Goal: Task Accomplishment & Management: Complete application form

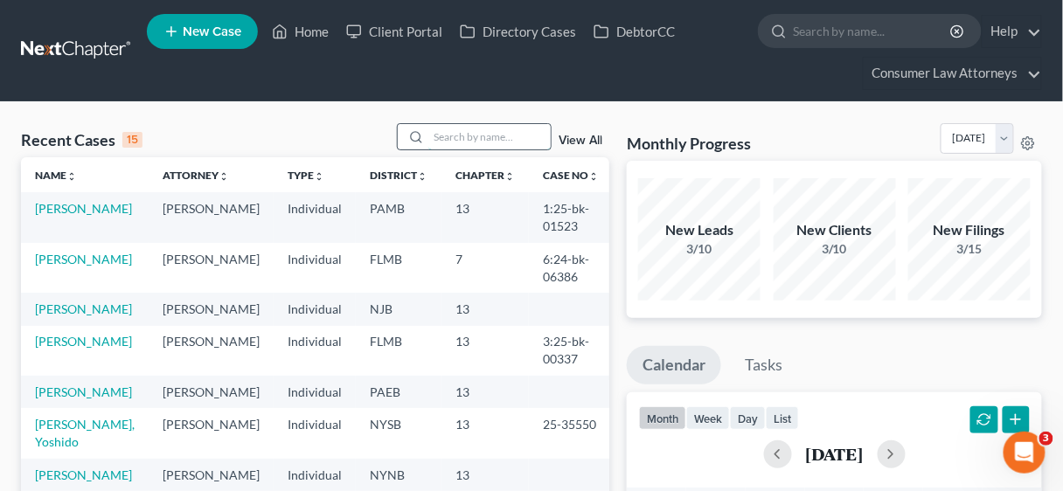
click at [449, 135] on input "search" at bounding box center [490, 136] width 122 height 25
type input "[PERSON_NAME]"
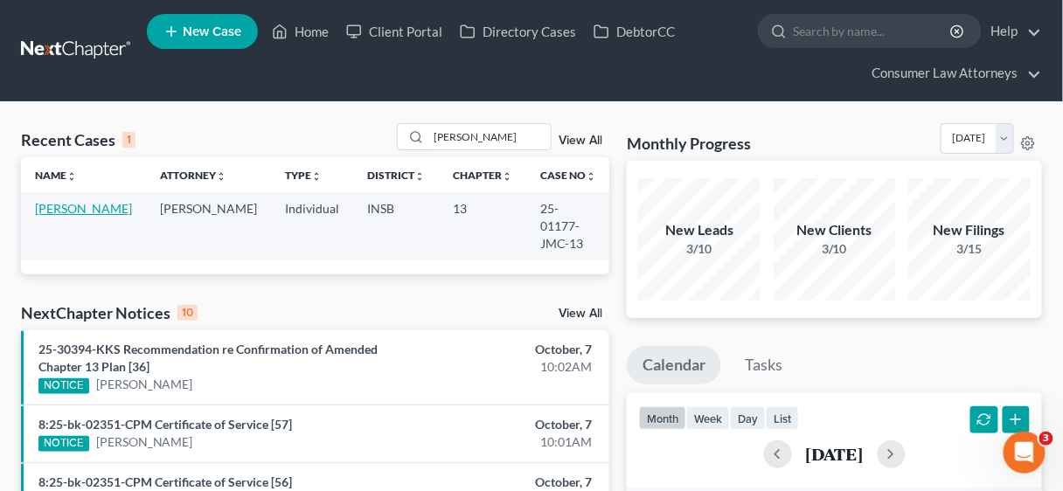
click at [60, 212] on link "[PERSON_NAME]" at bounding box center [83, 208] width 97 height 15
select select "27"
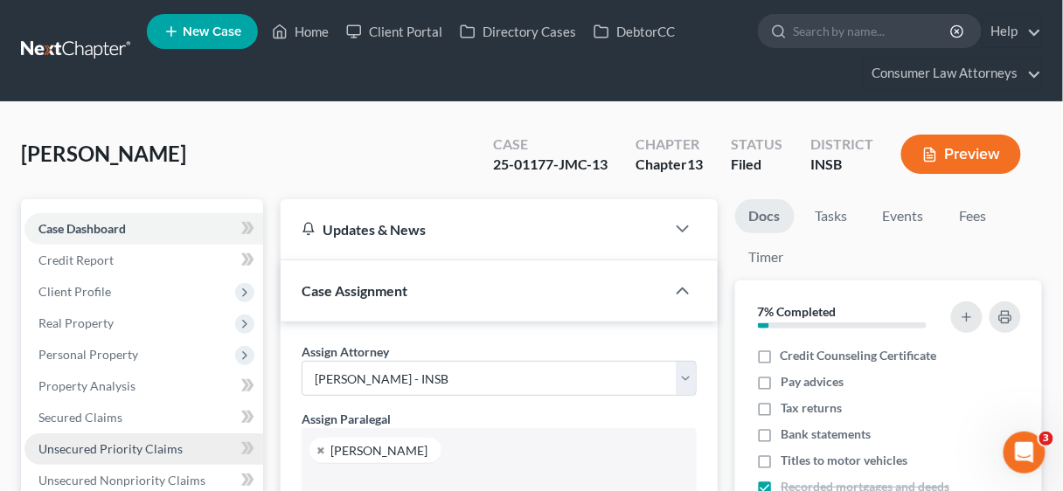
click at [134, 444] on span "Unsecured Priority Claims" at bounding box center [110, 449] width 144 height 15
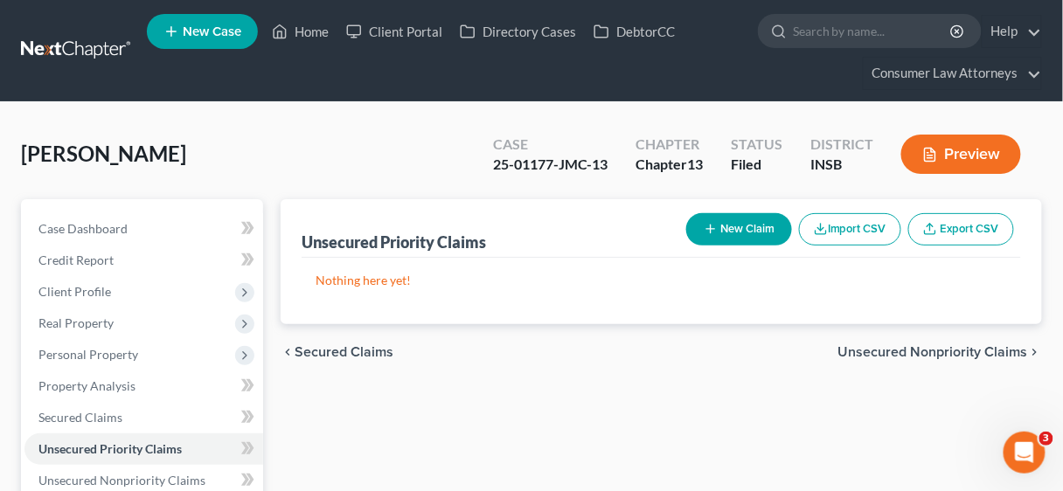
click at [744, 219] on button "New Claim" at bounding box center [740, 229] width 106 height 32
select select "0"
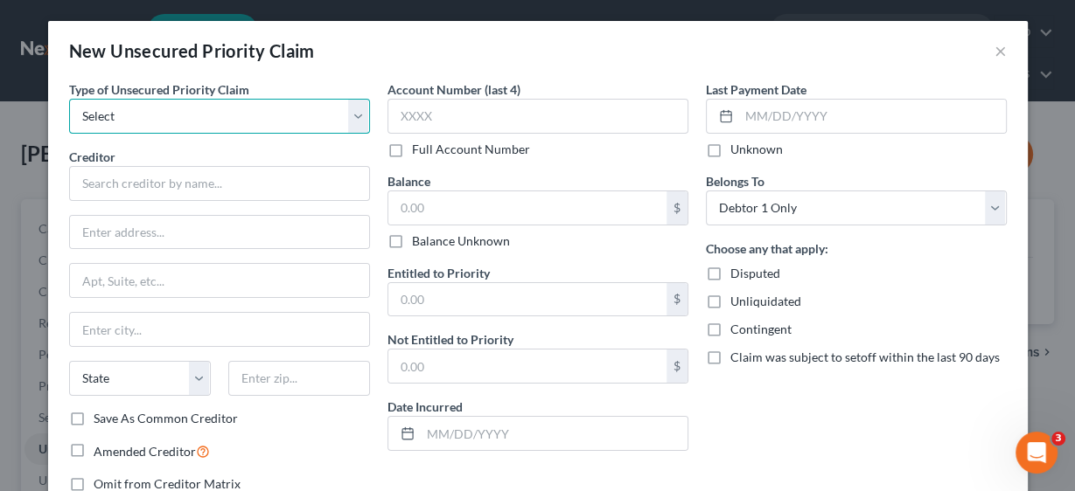
click at [354, 123] on select "Select Taxes & Other Government Units Domestic Support Obligations Extensions o…" at bounding box center [219, 116] width 301 height 35
select select "0"
click at [69, 99] on select "Select Taxes & Other Government Units Domestic Support Obligations Extensions o…" at bounding box center [219, 116] width 301 height 35
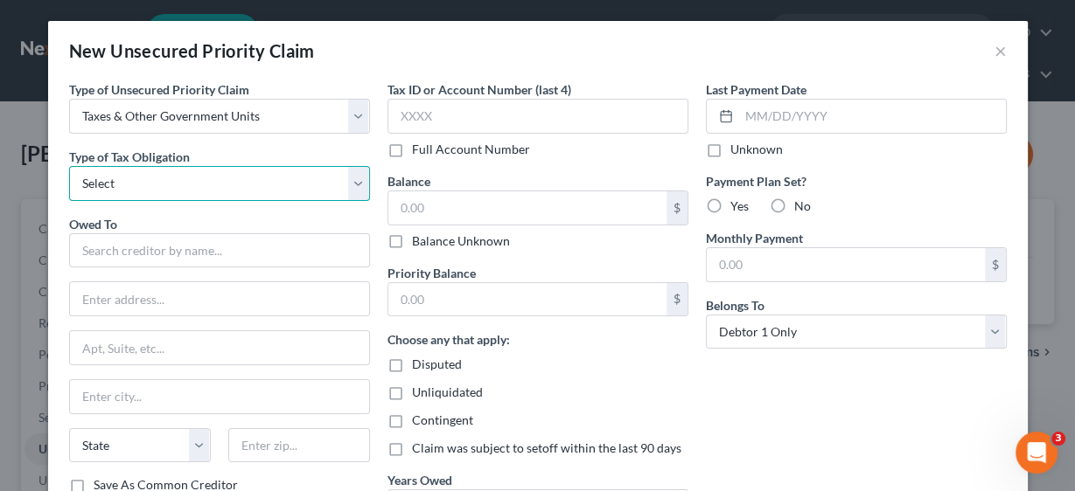
click at [350, 185] on select "Select Federal City State Franchise Tax Board Other" at bounding box center [219, 183] width 301 height 35
select select "0"
click at [69, 166] on select "Select Federal City State Franchise Tax Board Other" at bounding box center [219, 183] width 301 height 35
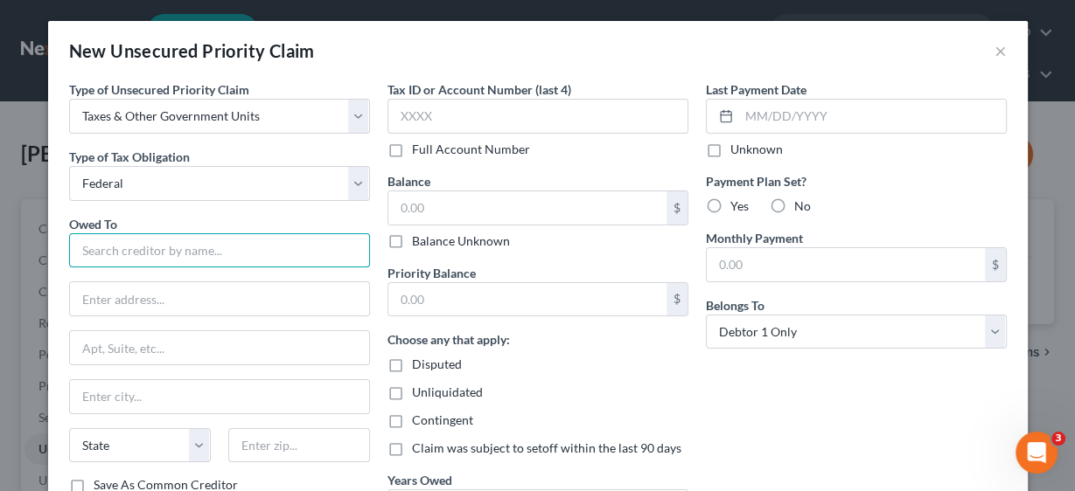
click at [199, 246] on input "text" at bounding box center [219, 251] width 301 height 35
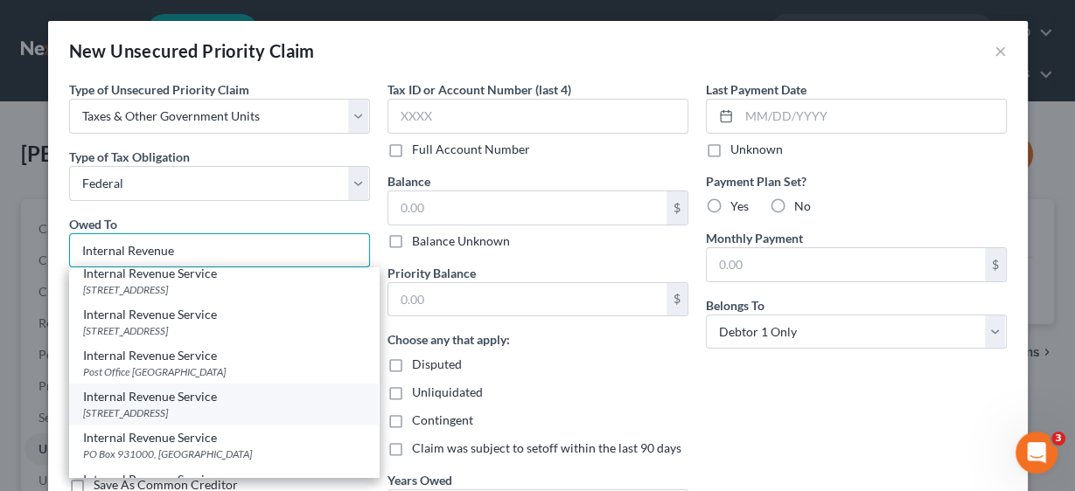
scroll to position [210, 0]
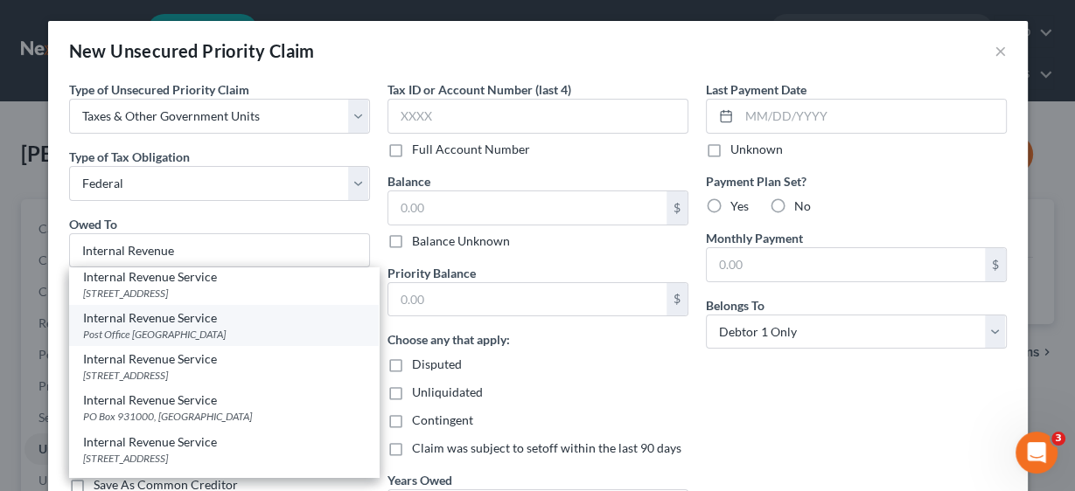
click at [180, 327] on div "Internal Revenue Service" at bounding box center [224, 318] width 282 height 17
type input "Internal Revenue Service"
type input "Post Office Box 7346"
type input "[GEOGRAPHIC_DATA]"
select select "39"
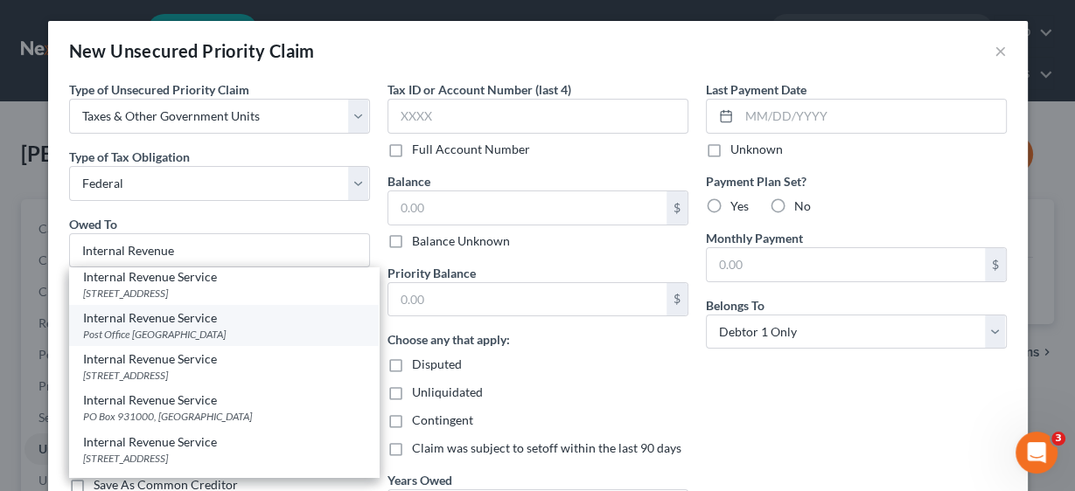
type input "19101"
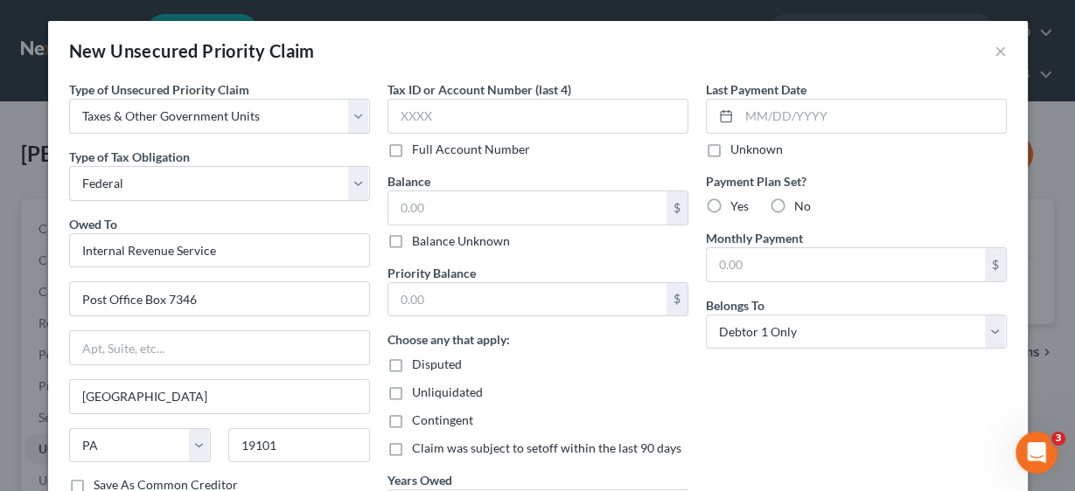
scroll to position [0, 0]
click at [157, 296] on input "Post Office Box 7346" at bounding box center [219, 298] width 299 height 33
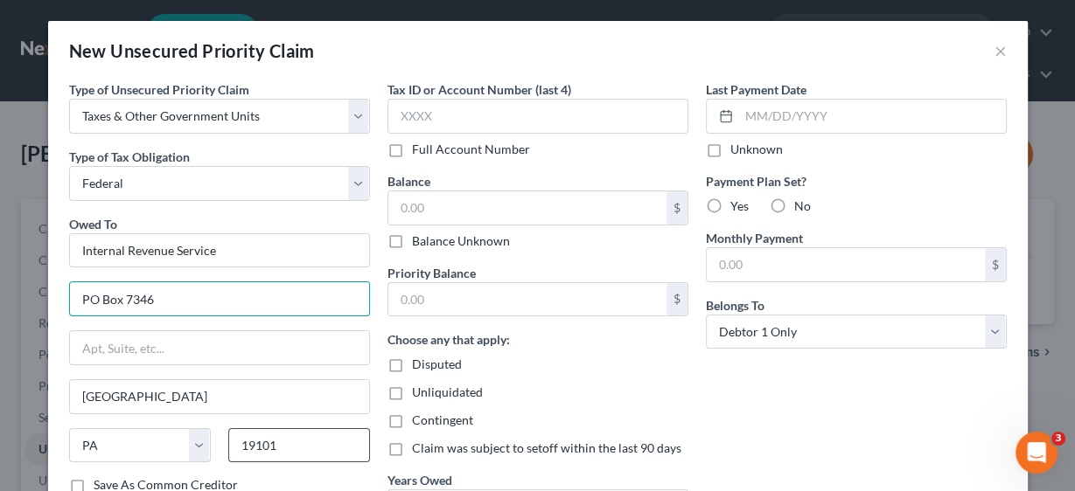
type input "PO Box 7346"
click at [282, 429] on input "19101" at bounding box center [299, 446] width 142 height 35
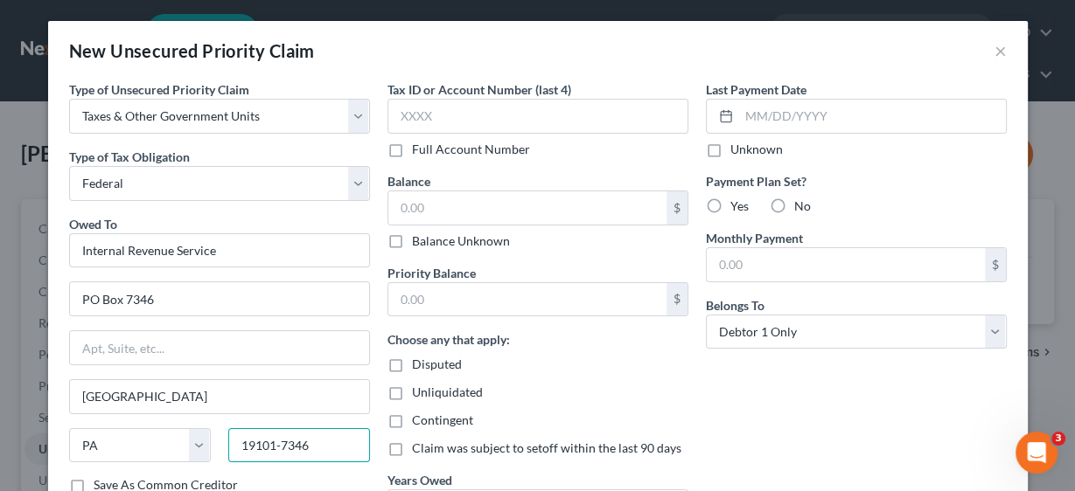
type input "19101-7346"
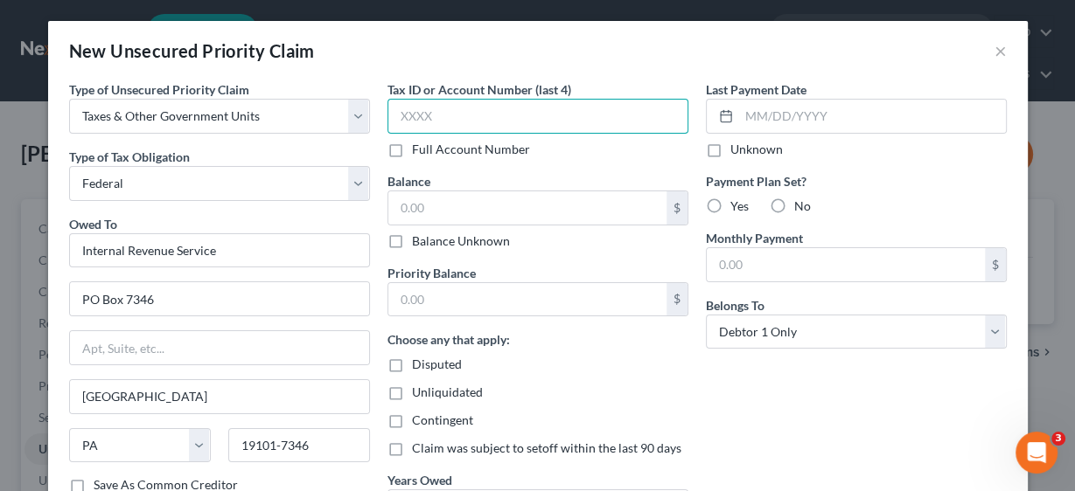
click at [468, 119] on input "text" at bounding box center [537, 116] width 301 height 35
click at [436, 198] on input "text" at bounding box center [527, 208] width 278 height 33
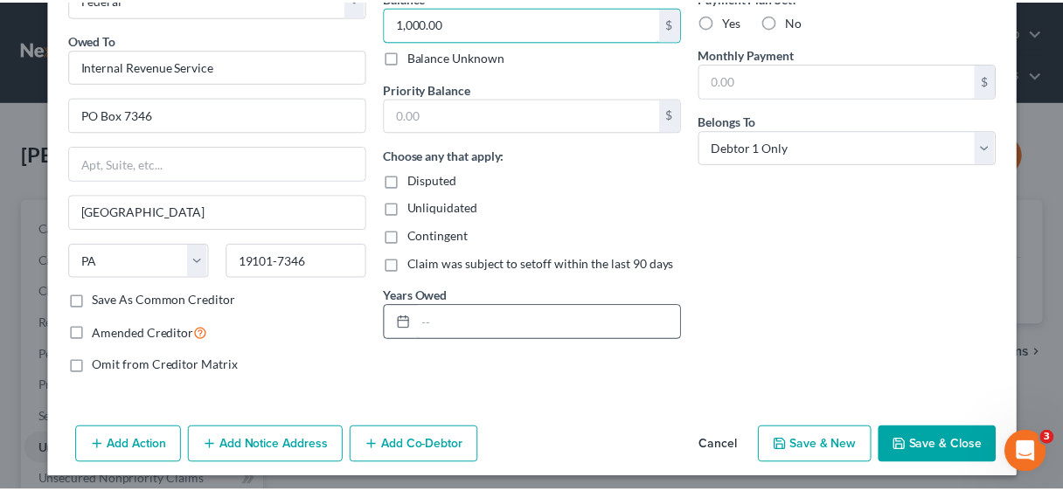
scroll to position [187, 0]
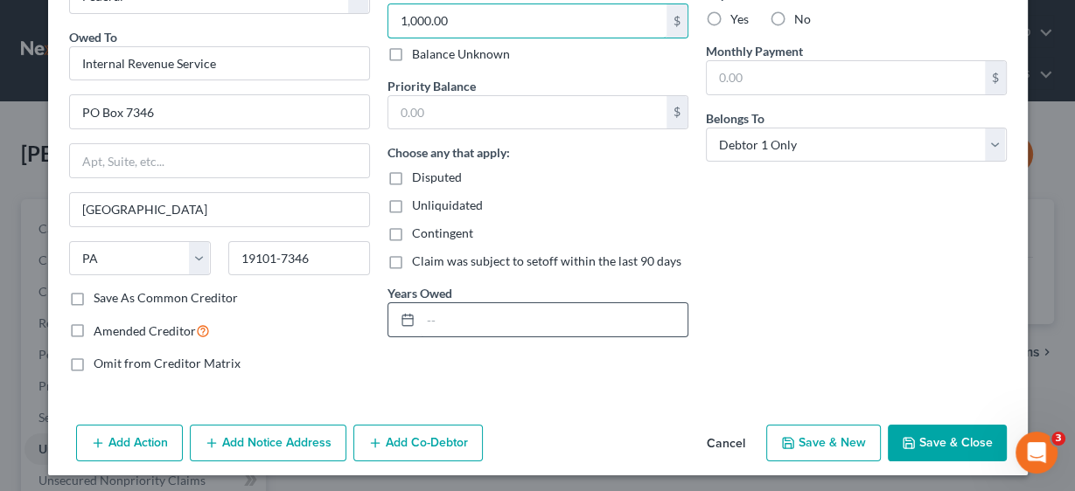
type input "1,000.00"
click at [491, 323] on input "text" at bounding box center [554, 319] width 267 height 33
click at [474, 317] on input "text" at bounding box center [554, 319] width 267 height 33
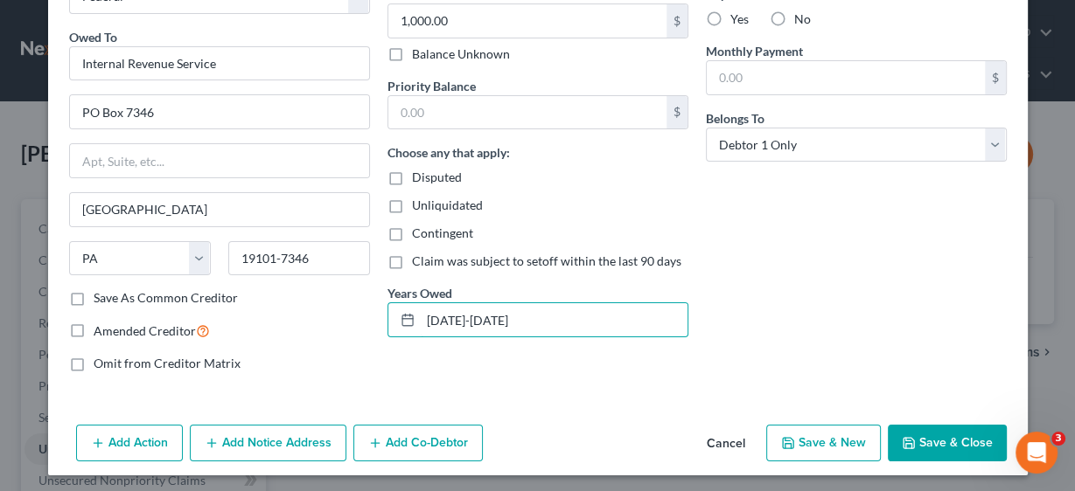
type input "[DATE]-[DATE]"
click at [959, 443] on button "Save & Close" at bounding box center [947, 443] width 119 height 37
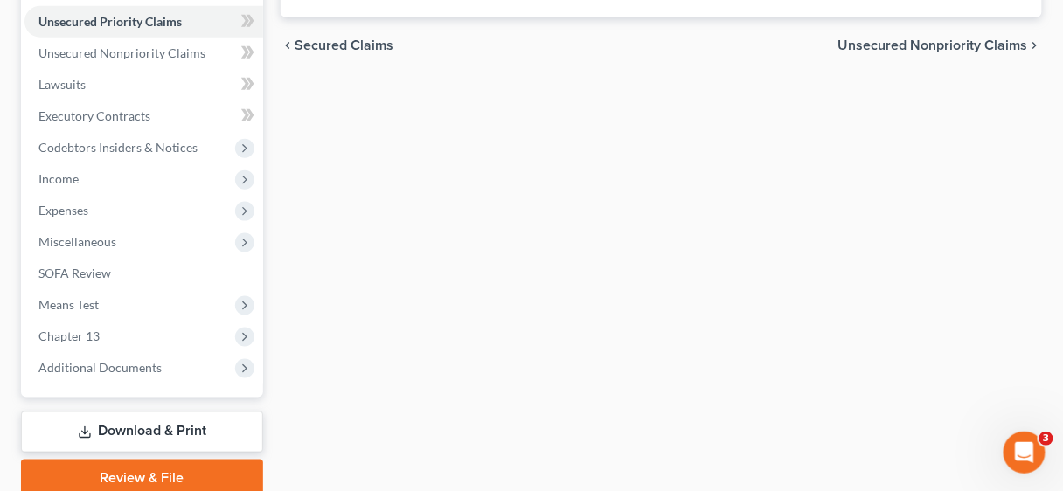
click at [136, 432] on link "Download & Print" at bounding box center [142, 432] width 242 height 41
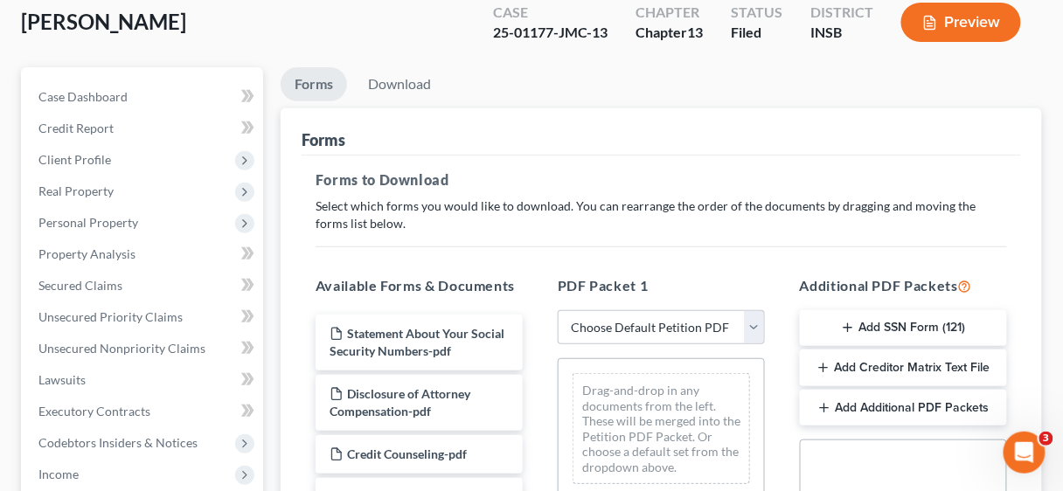
scroll to position [350, 0]
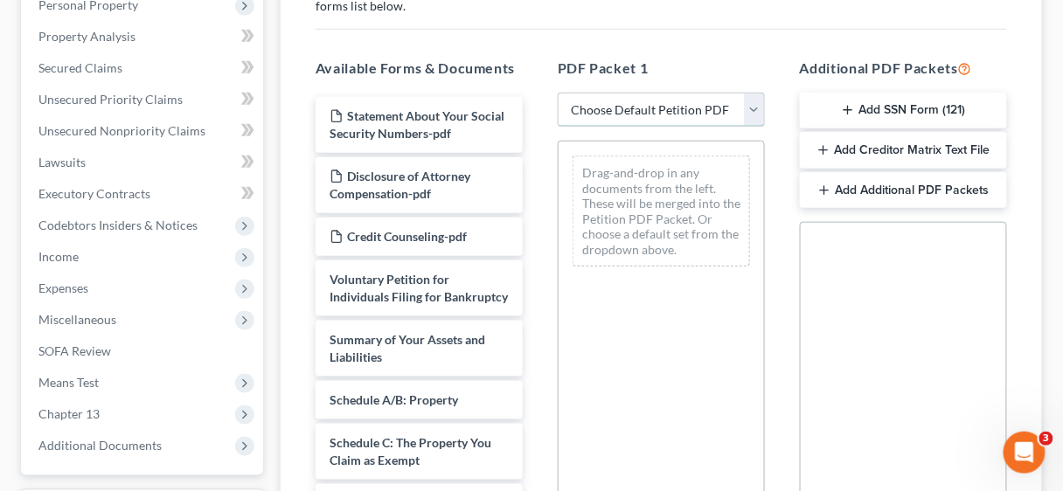
click at [754, 109] on select "Choose Default Petition PDF Packet Complete Bankruptcy Petition (all forms and …" at bounding box center [661, 110] width 207 height 35
select select "2"
click at [558, 93] on select "Choose Default Petition PDF Packet Complete Bankruptcy Petition (all forms and …" at bounding box center [661, 110] width 207 height 35
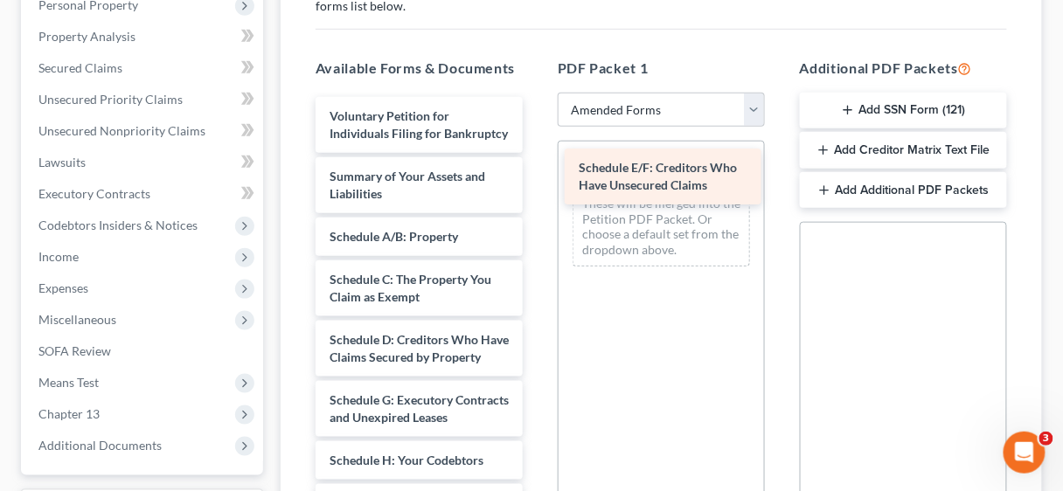
drag, startPoint x: 392, startPoint y: 435, endPoint x: 641, endPoint y: 169, distance: 364.4
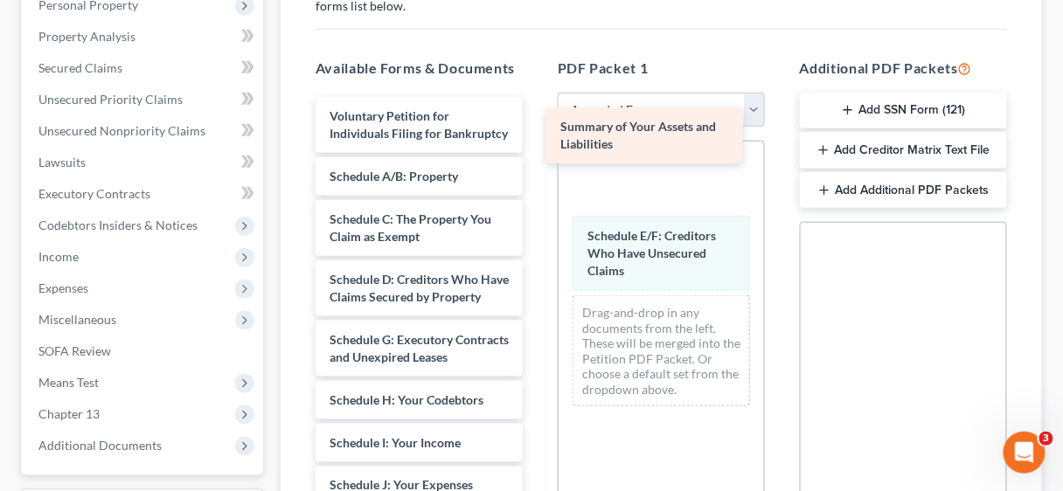
drag, startPoint x: 392, startPoint y: 195, endPoint x: 622, endPoint y: 128, distance: 239.7
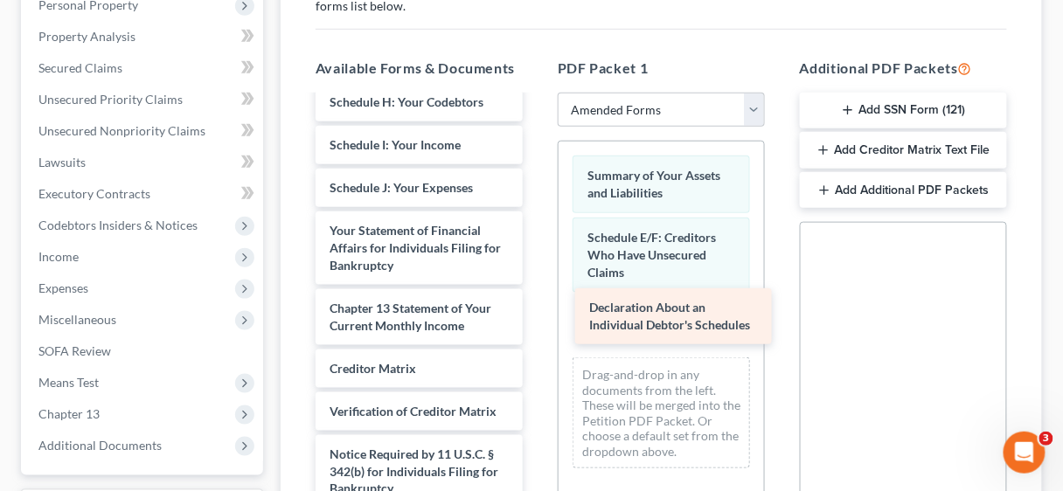
drag, startPoint x: 407, startPoint y: 239, endPoint x: 659, endPoint y: 315, distance: 264.0
click at [537, 315] on div "Declaration About an Individual Debtor's Schedules Voluntary Petition for Indiv…" at bounding box center [419, 184] width 235 height 770
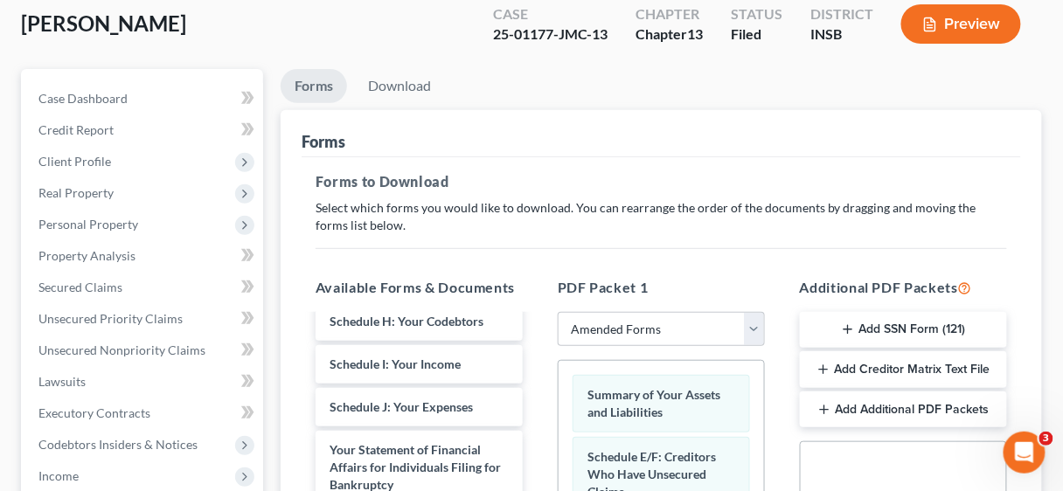
scroll to position [0, 0]
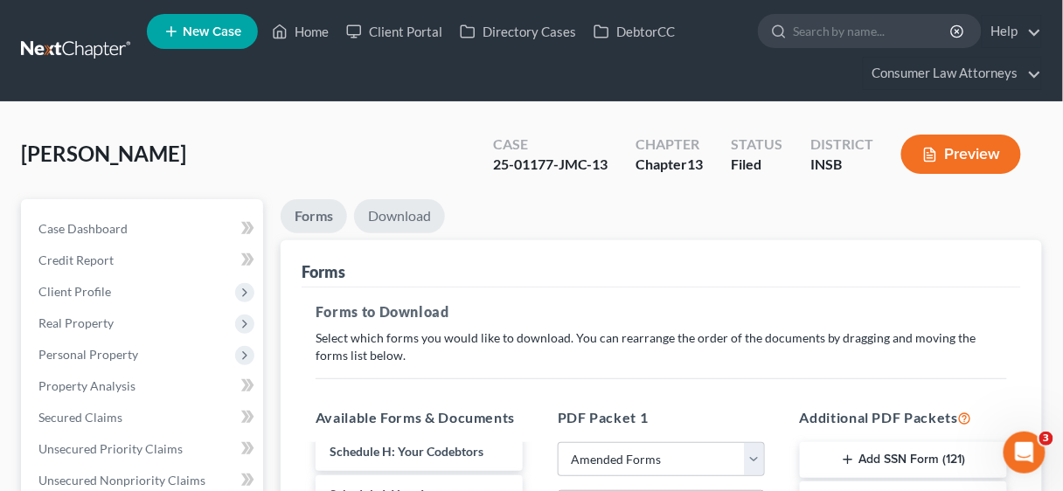
click at [407, 213] on link "Download" at bounding box center [399, 216] width 91 height 34
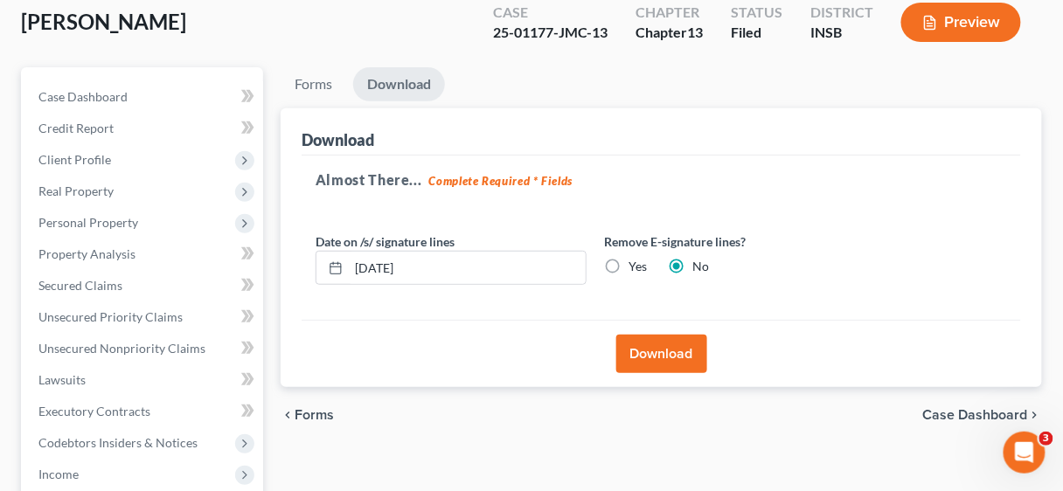
scroll to position [140, 0]
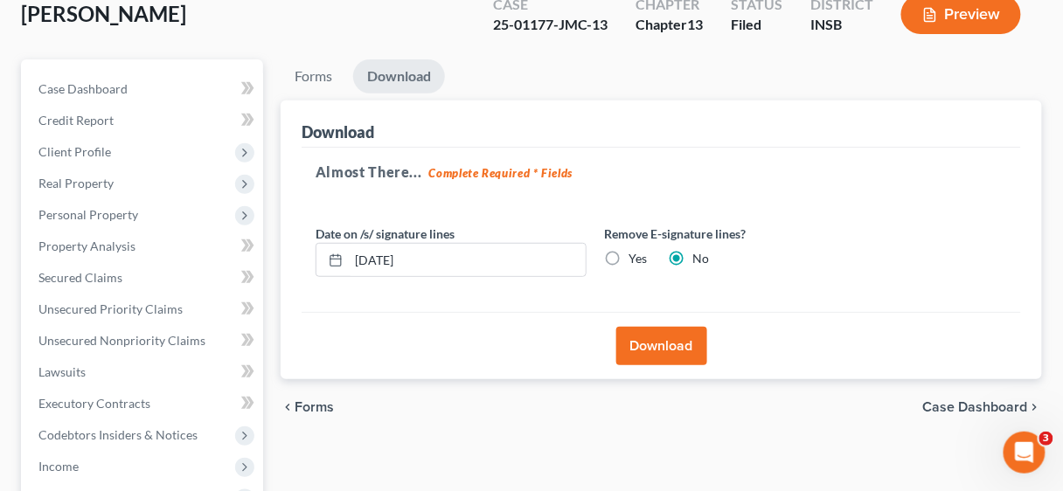
click at [658, 332] on button "Download" at bounding box center [662, 346] width 91 height 38
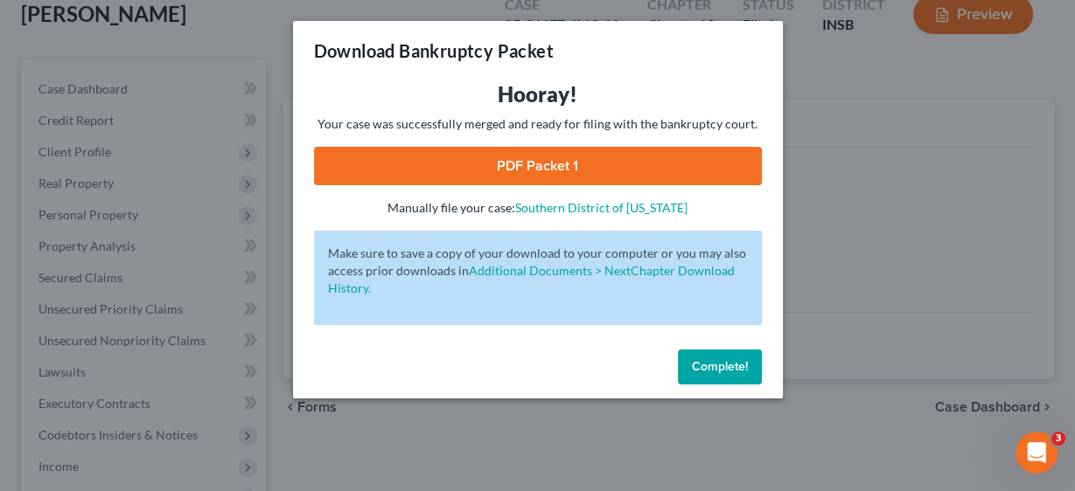
click at [562, 165] on link "PDF Packet 1" at bounding box center [538, 166] width 448 height 38
click at [719, 362] on span "Complete!" at bounding box center [720, 366] width 56 height 15
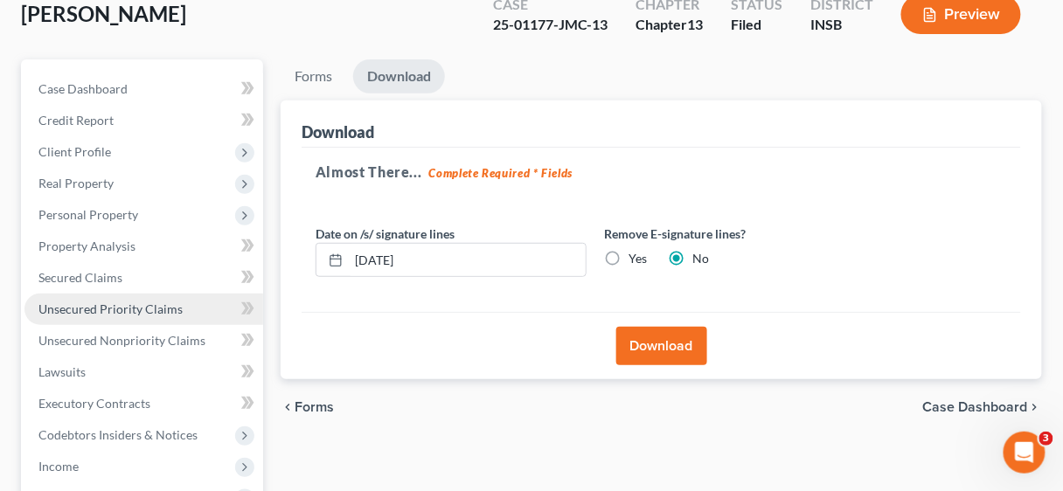
click at [87, 307] on span "Unsecured Priority Claims" at bounding box center [110, 309] width 144 height 15
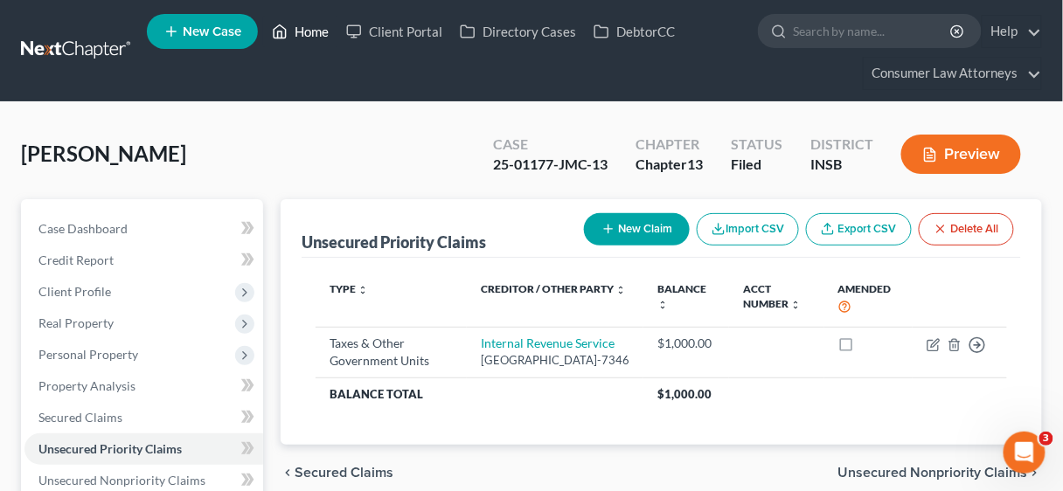
click at [313, 24] on link "Home" at bounding box center [300, 31] width 74 height 31
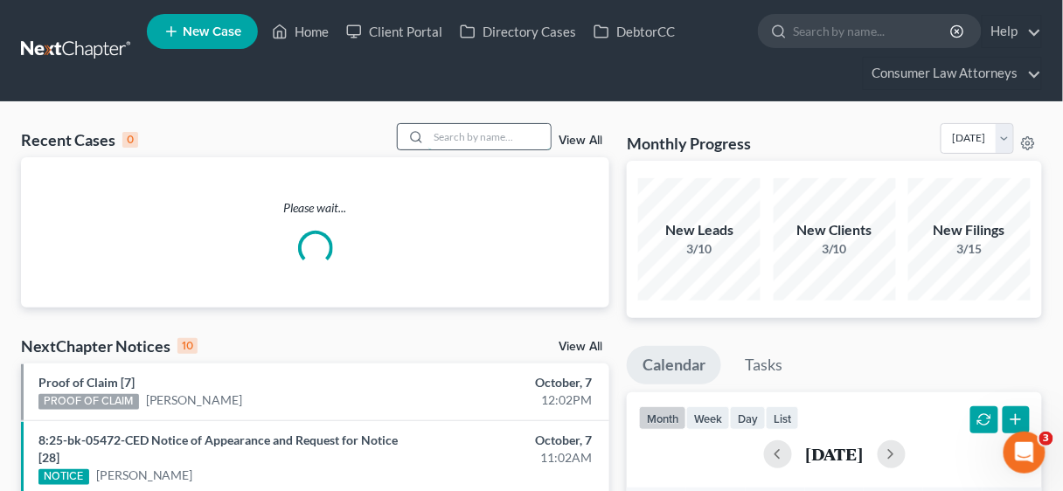
click at [466, 134] on input "search" at bounding box center [490, 136] width 122 height 25
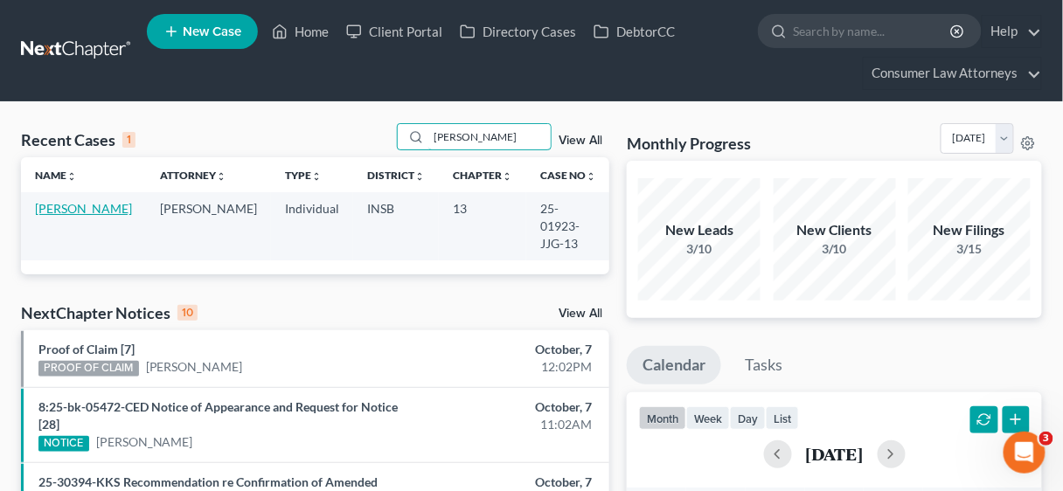
type input "[PERSON_NAME]"
click at [54, 205] on link "[PERSON_NAME]" at bounding box center [83, 208] width 97 height 15
select select "6"
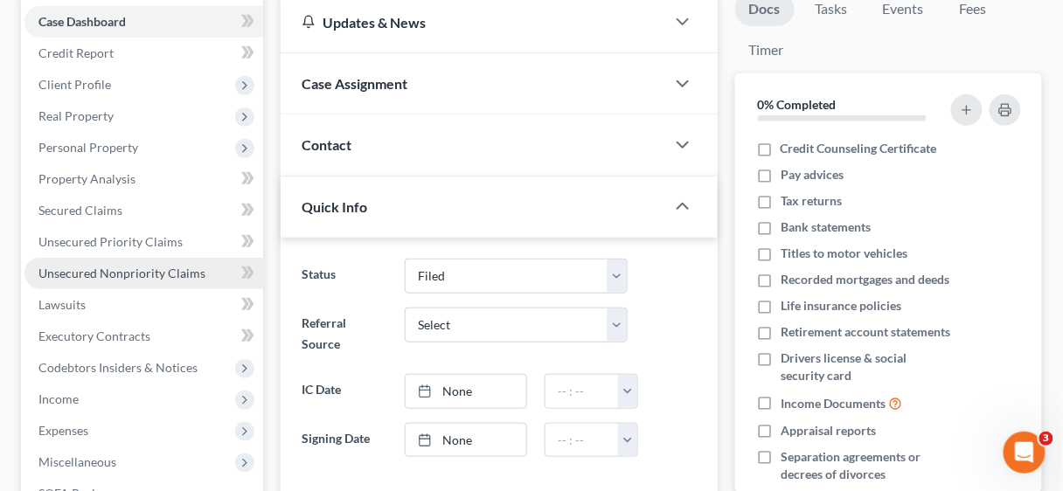
scroll to position [210, 0]
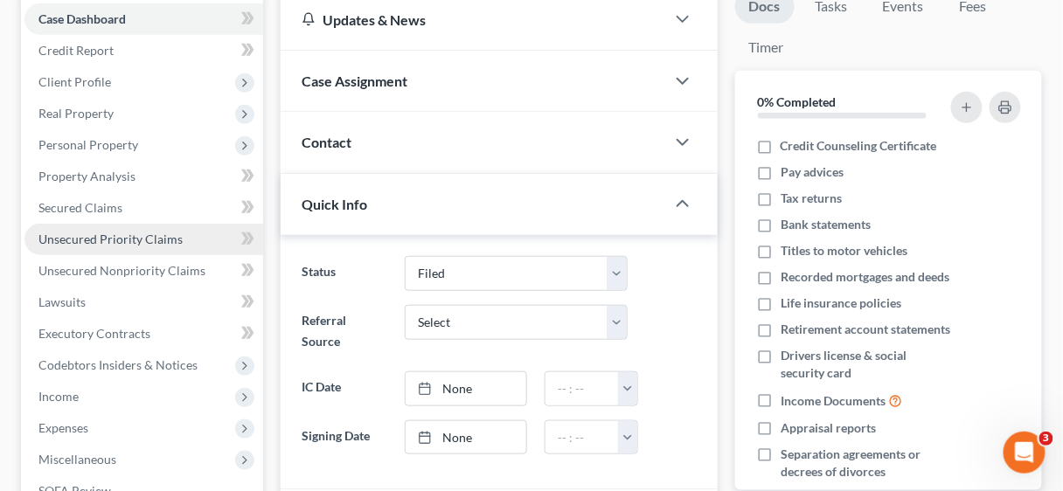
click at [112, 243] on span "Unsecured Priority Claims" at bounding box center [110, 239] width 144 height 15
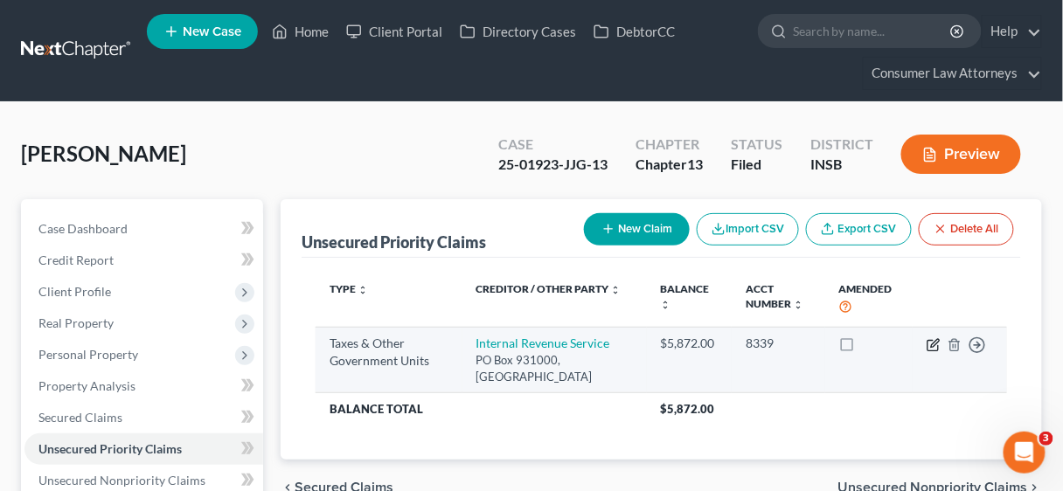
click at [932, 346] on icon "button" at bounding box center [935, 343] width 8 height 8
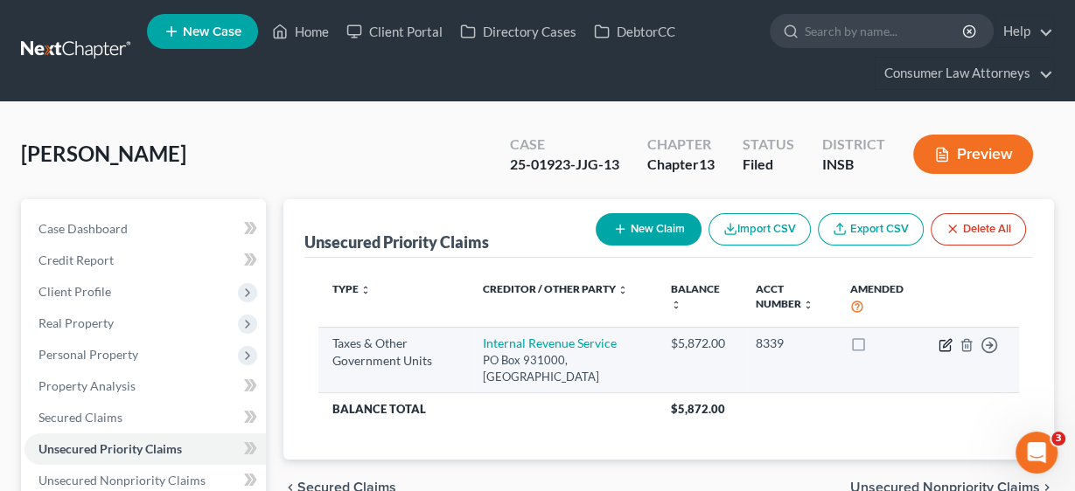
select select "0"
select select "18"
select select "0"
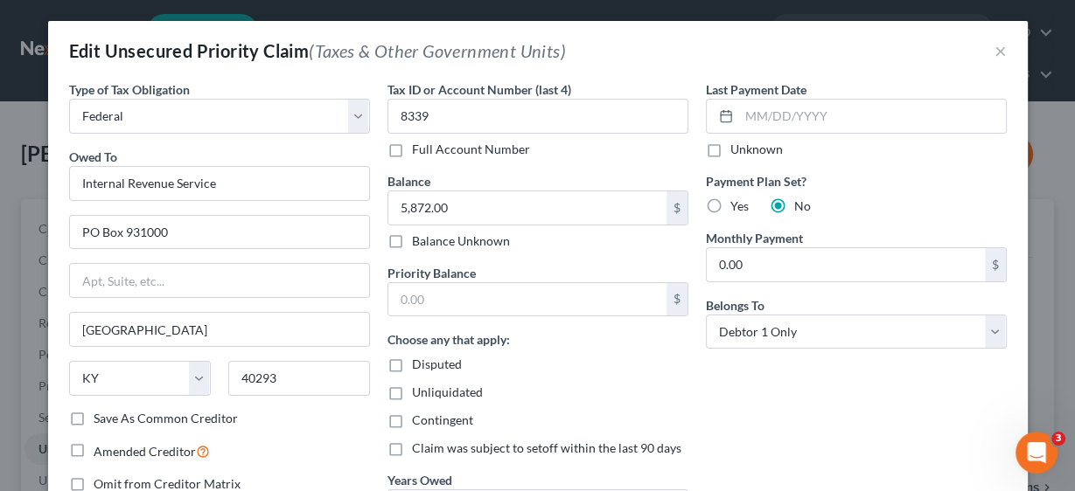
click at [850, 422] on div "Last Payment Date Unknown Payment Plan Set? Yes No Monthly Payment 0.00 $ Belon…" at bounding box center [856, 309] width 318 height 458
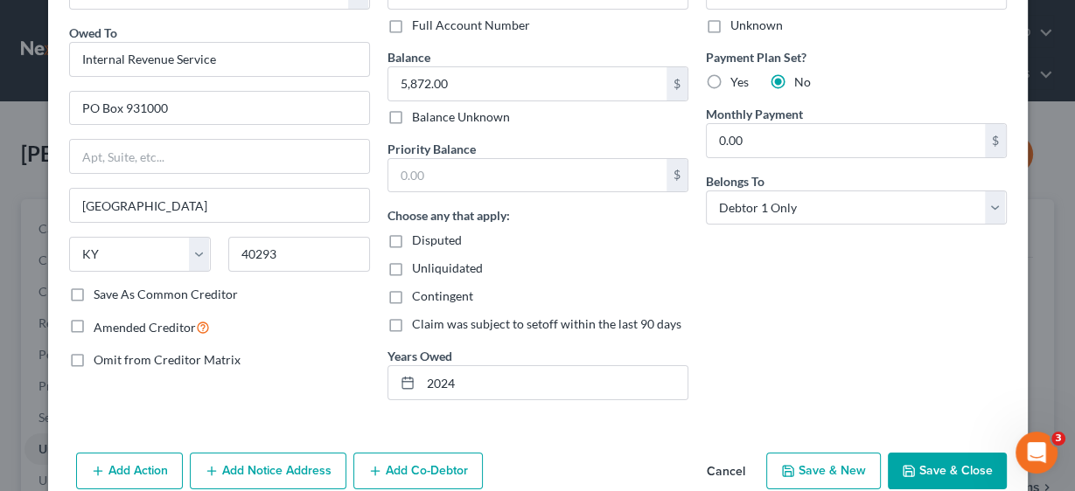
scroll to position [168, 0]
